Goal: Information Seeking & Learning: Learn about a topic

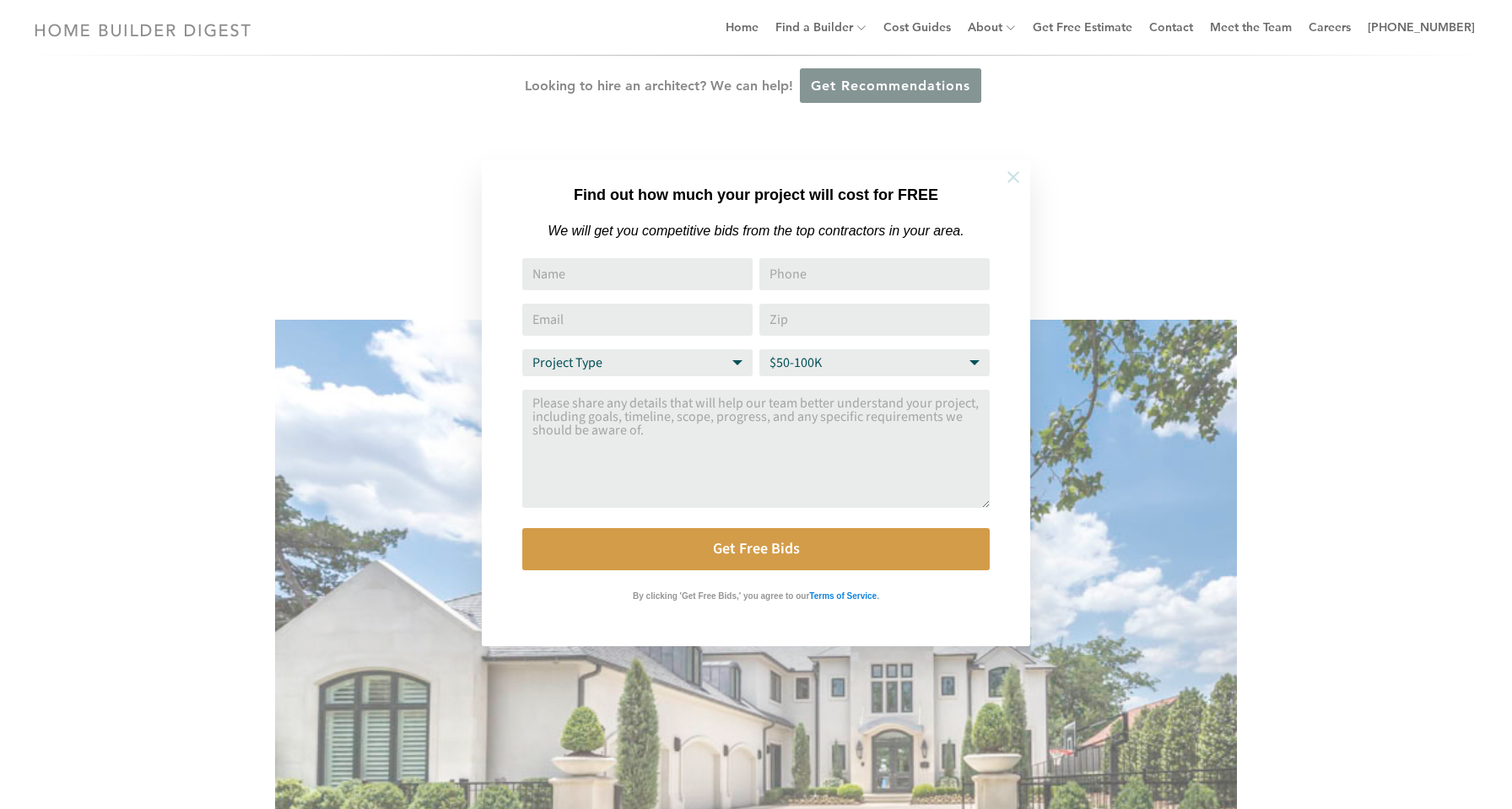
click at [1014, 175] on icon at bounding box center [1014, 177] width 12 height 12
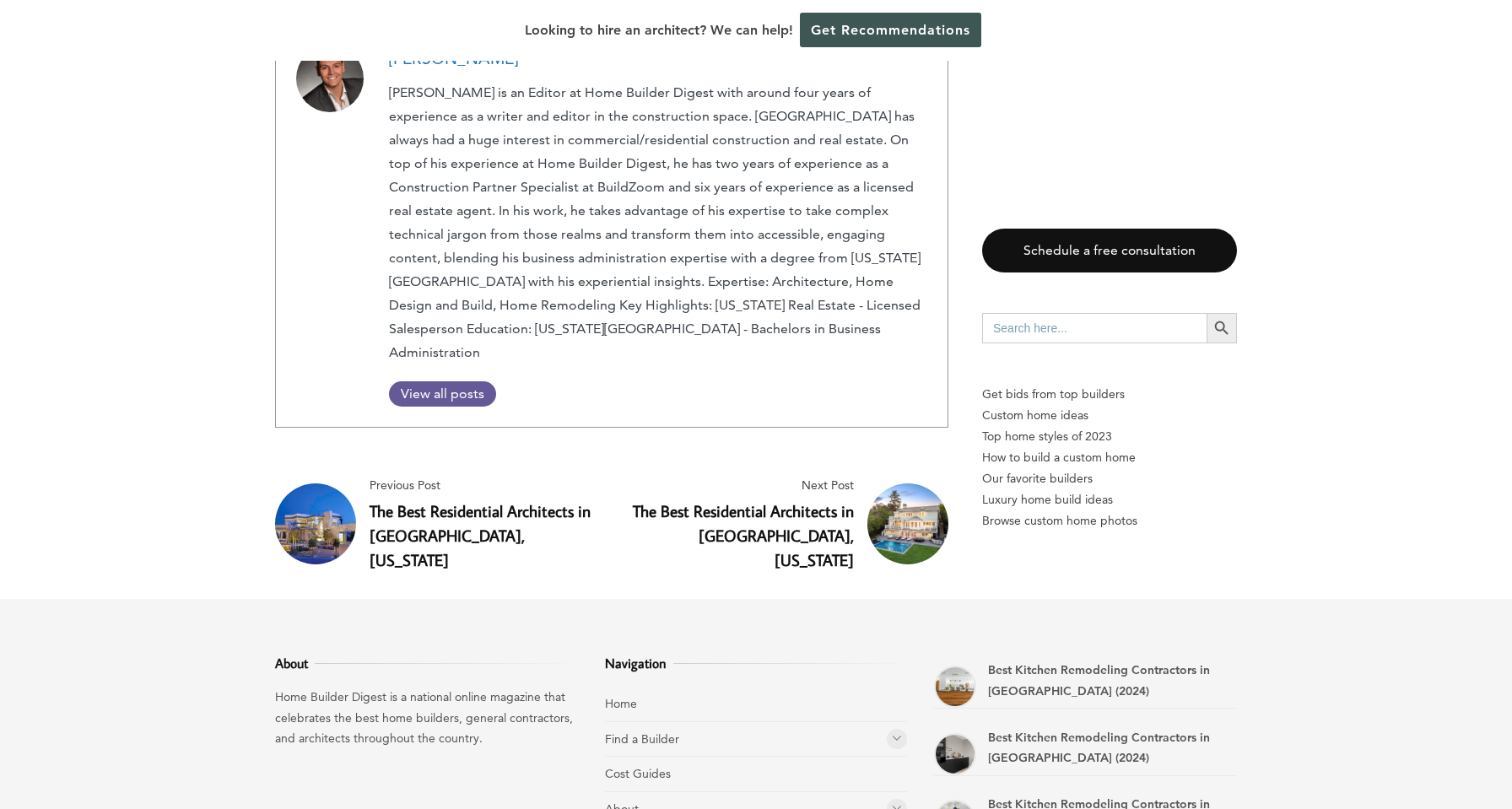
scroll to position [6918, 0]
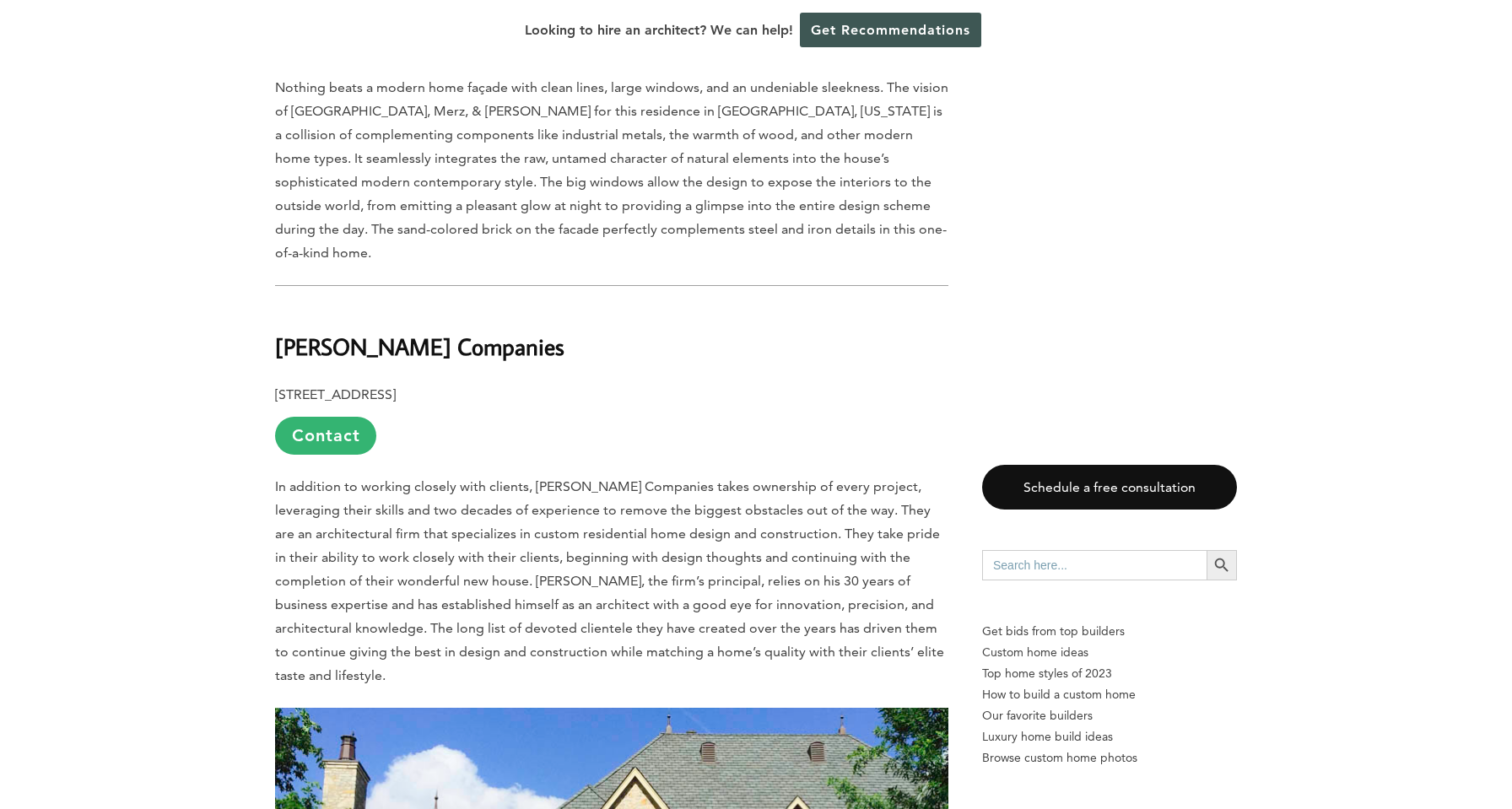
scroll to position [9126, 0]
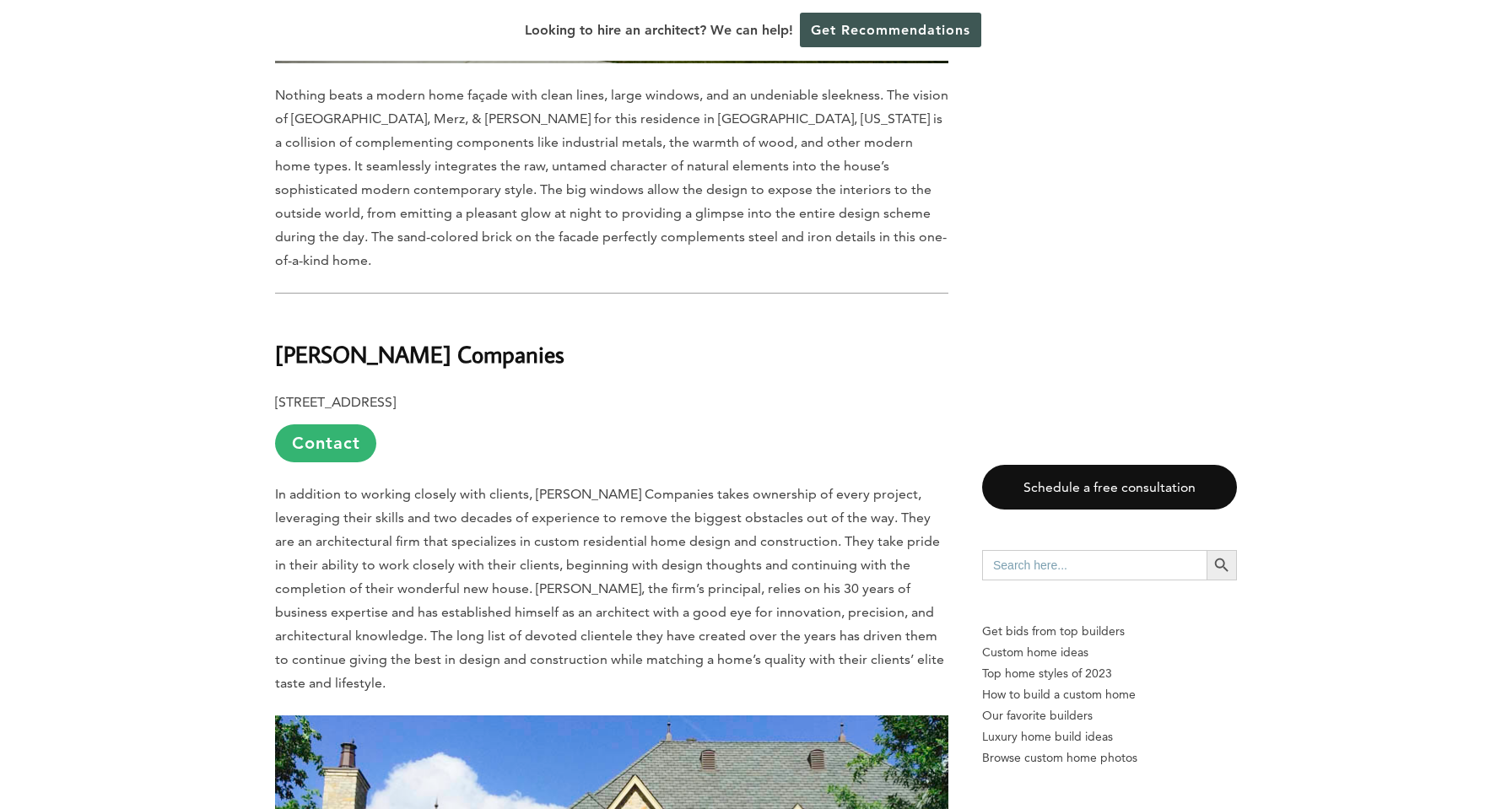
drag, startPoint x: 280, startPoint y: 116, endPoint x: 559, endPoint y: 119, distance: 279.0
click at [559, 314] on h2 "Douglas Walker Companies" at bounding box center [612, 343] width 673 height 59
copy b "Douglas Walker Companies"
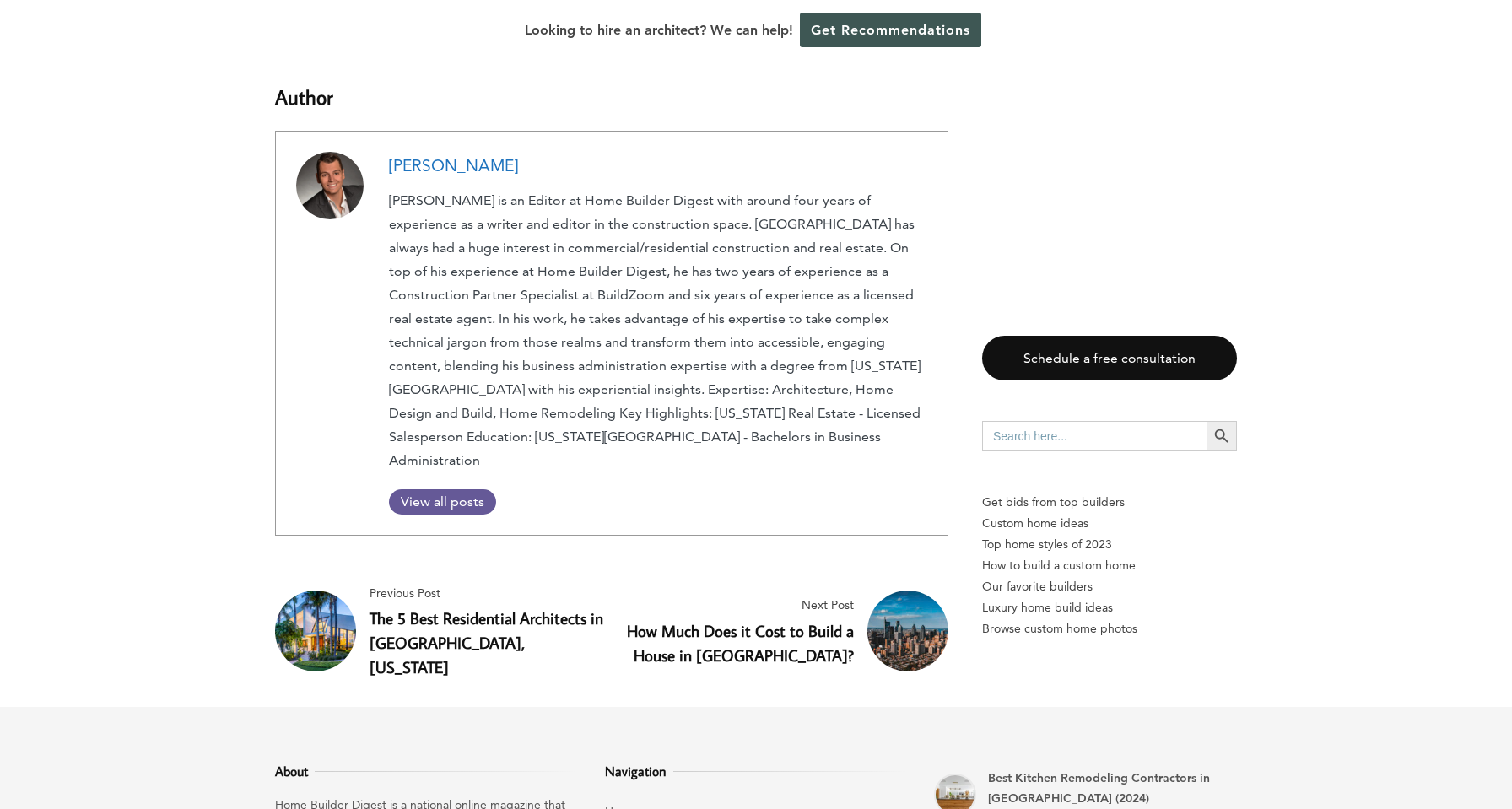
scroll to position [15102, 0]
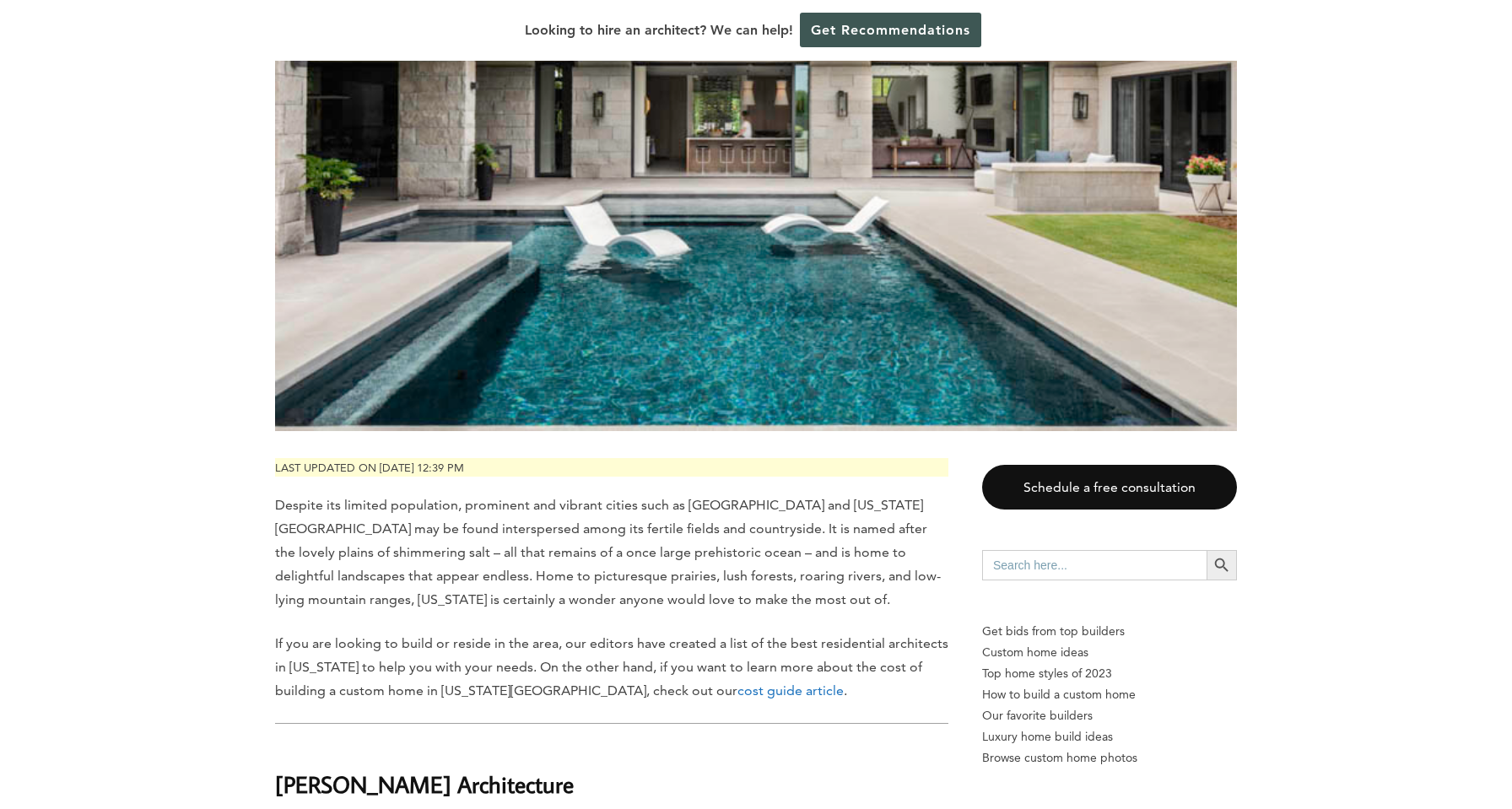
scroll to position [735, 0]
